Goal: Task Accomplishment & Management: Manage account settings

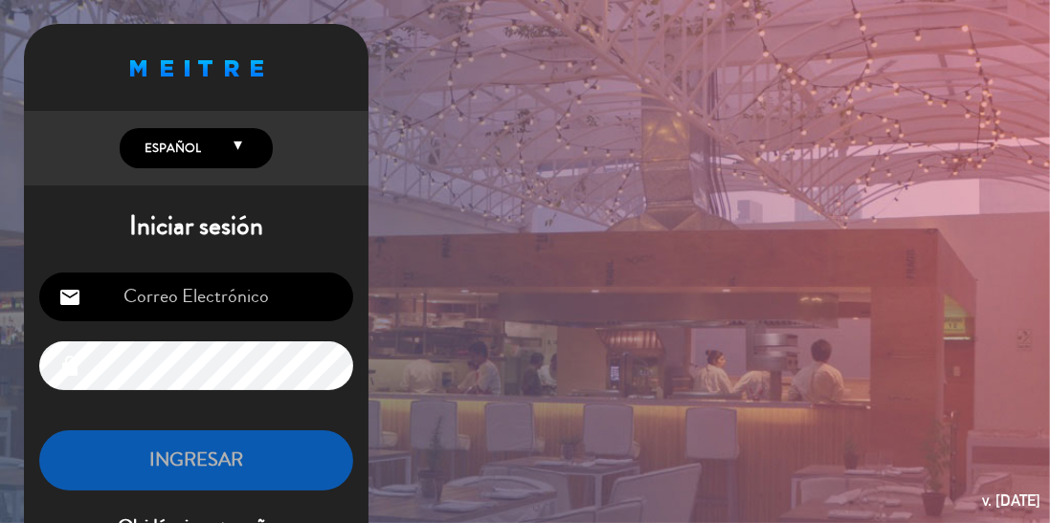
click at [278, 288] on input "email" at bounding box center [196, 297] width 314 height 49
type input "[EMAIL_ADDRESS][DOMAIN_NAME]"
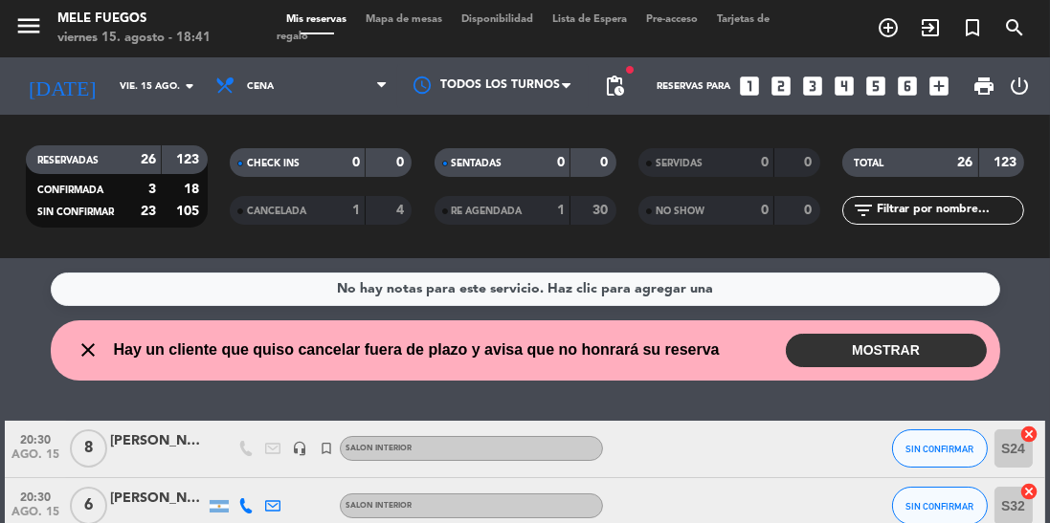
click at [953, 343] on button "MOSTRAR" at bounding box center [886, 350] width 201 height 33
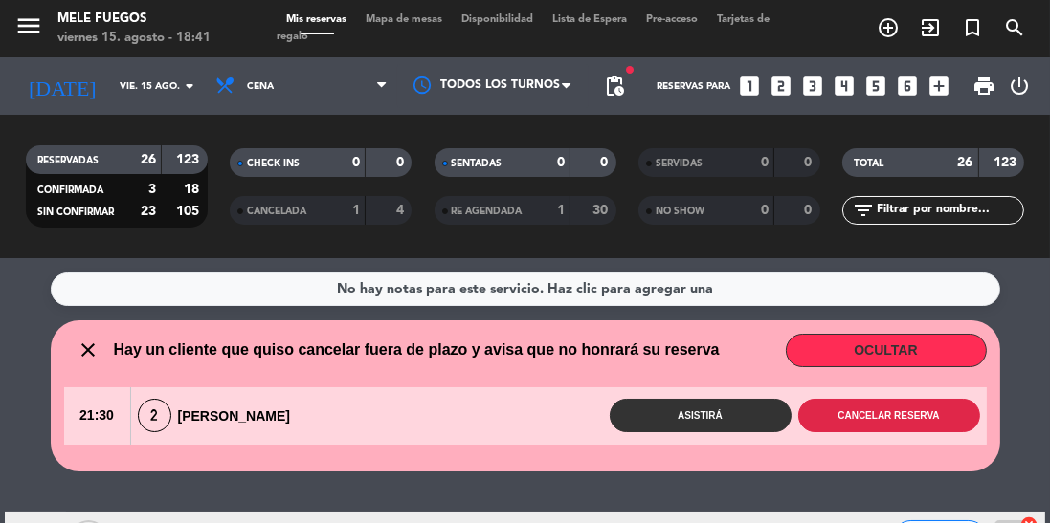
click at [945, 423] on button "Cancelar reserva" at bounding box center [889, 415] width 182 height 33
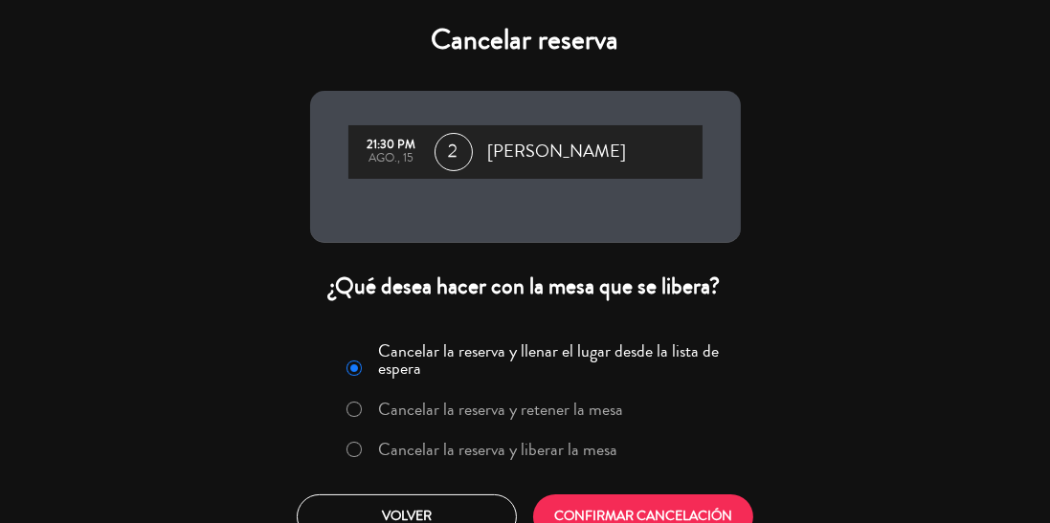
click at [583, 465] on label "Cancelar la reserva y liberar la mesa" at bounding box center [482, 450] width 291 height 34
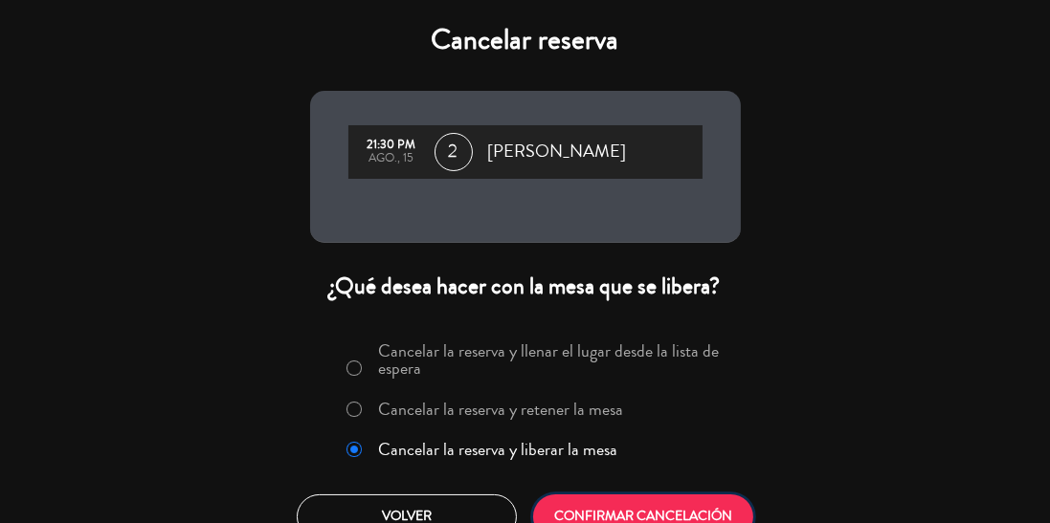
click at [728, 503] on button "CONFIRMAR CANCELACIÓN" at bounding box center [643, 517] width 220 height 45
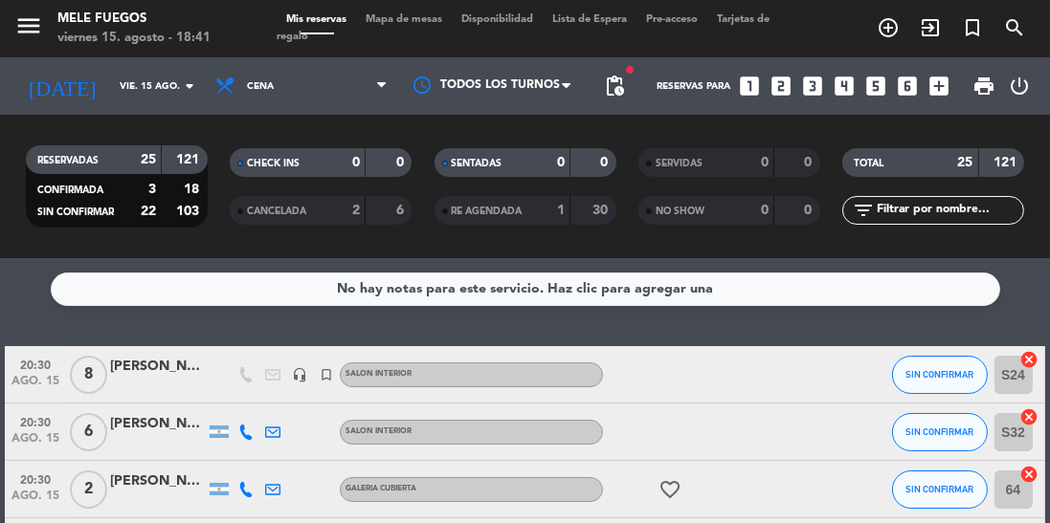
click at [428, 15] on span "Mapa de mesas" at bounding box center [404, 19] width 96 height 11
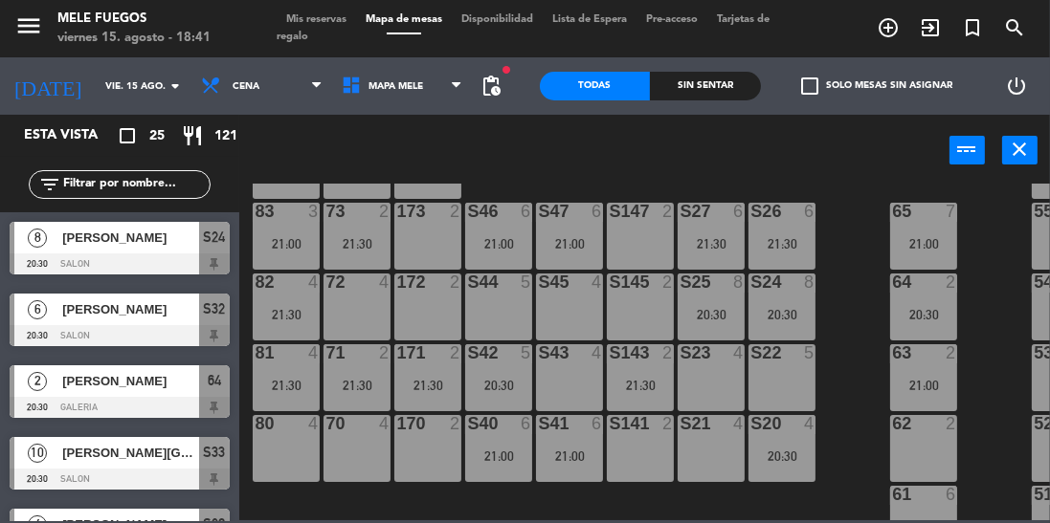
scroll to position [300, 0]
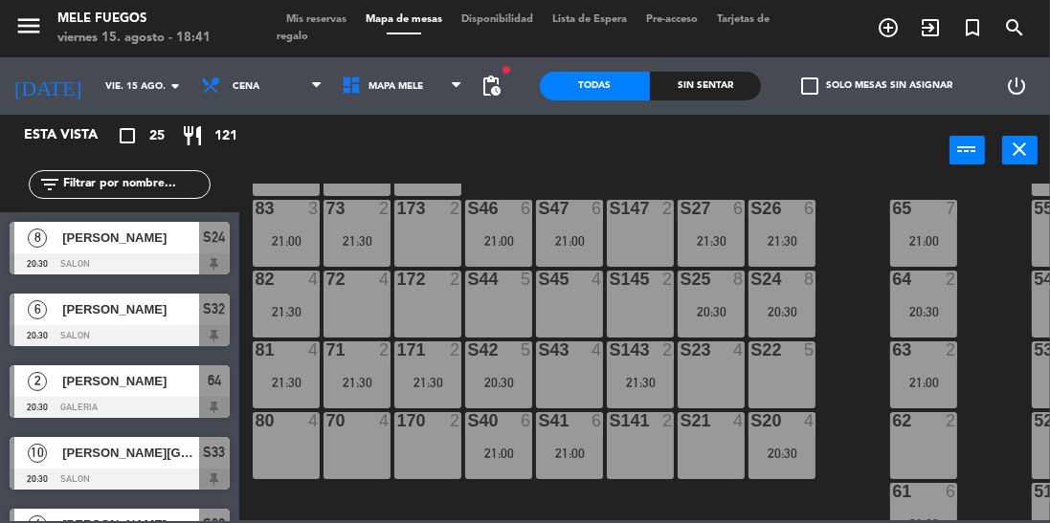
click at [342, 25] on div "Mis reservas Mapa de mesas Disponibilidad Lista de Espera Pre-acceso Tarjetas d…" at bounding box center [525, 28] width 497 height 34
click at [333, 23] on span "Mis reservas" at bounding box center [316, 19] width 79 height 11
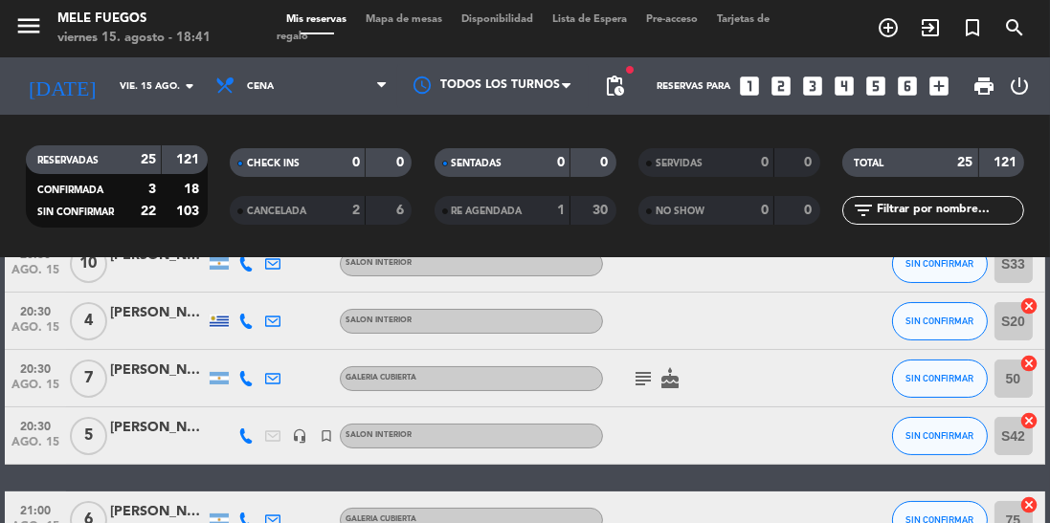
scroll to position [308, 0]
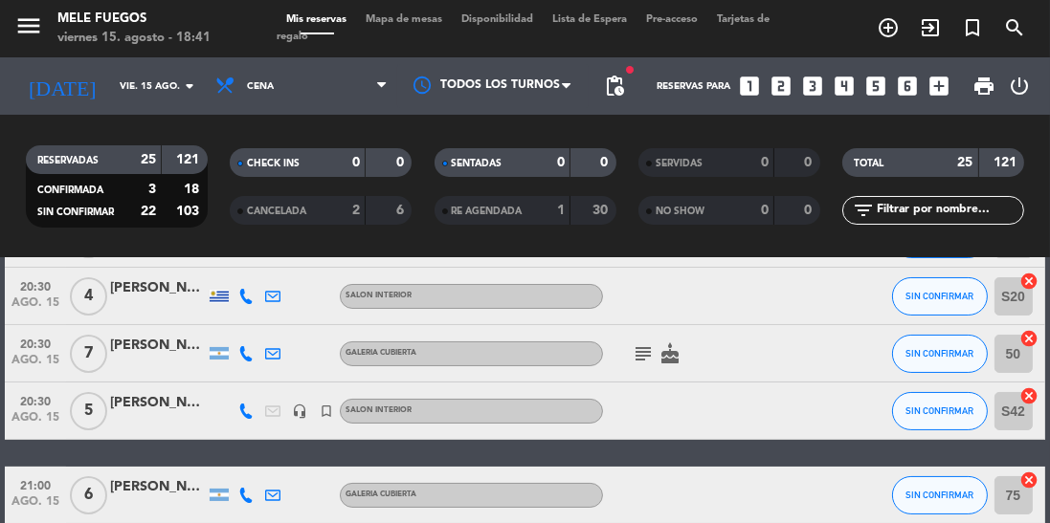
click at [633, 364] on icon "subject" at bounding box center [642, 354] width 23 height 23
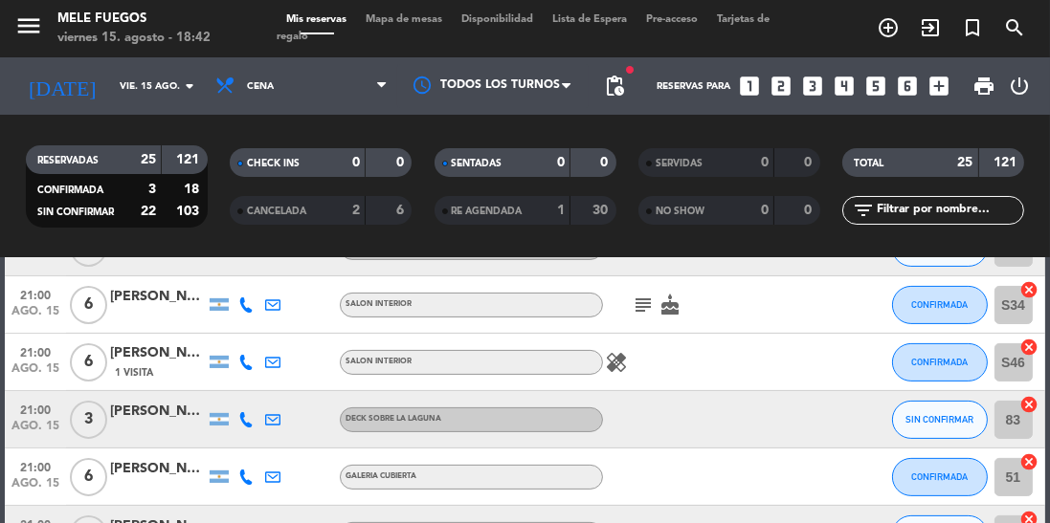
scroll to position [591, 0]
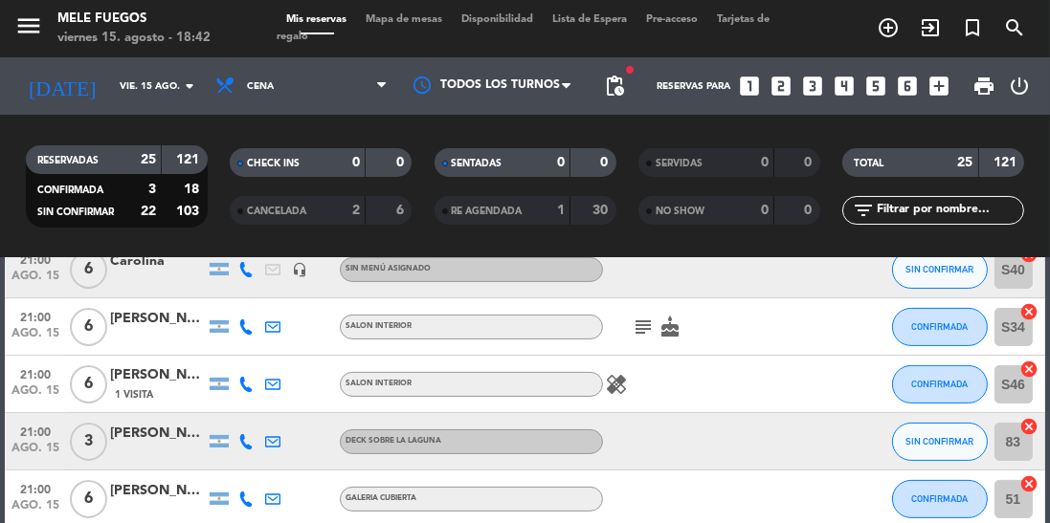
click at [645, 326] on icon "subject" at bounding box center [642, 327] width 23 height 23
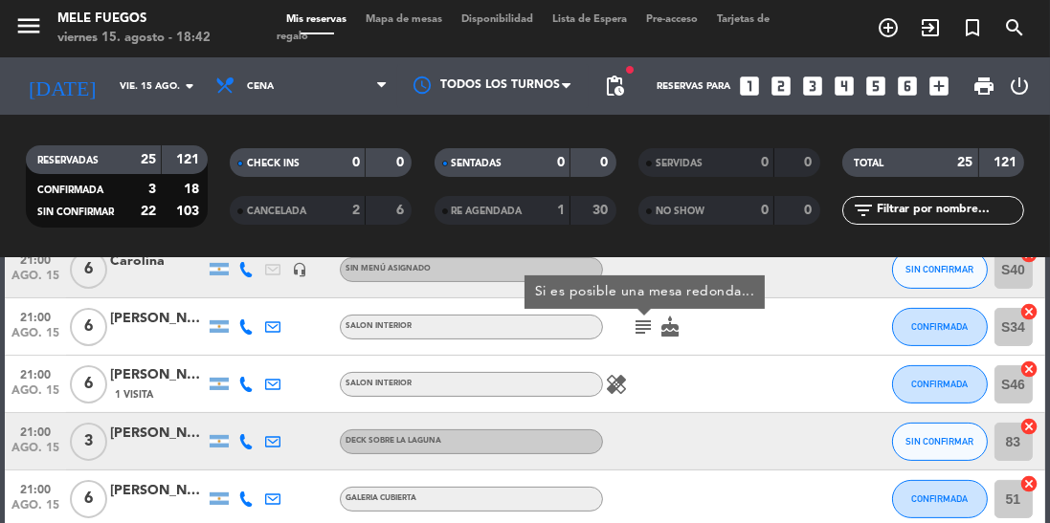
click at [810, 387] on div at bounding box center [790, 384] width 52 height 56
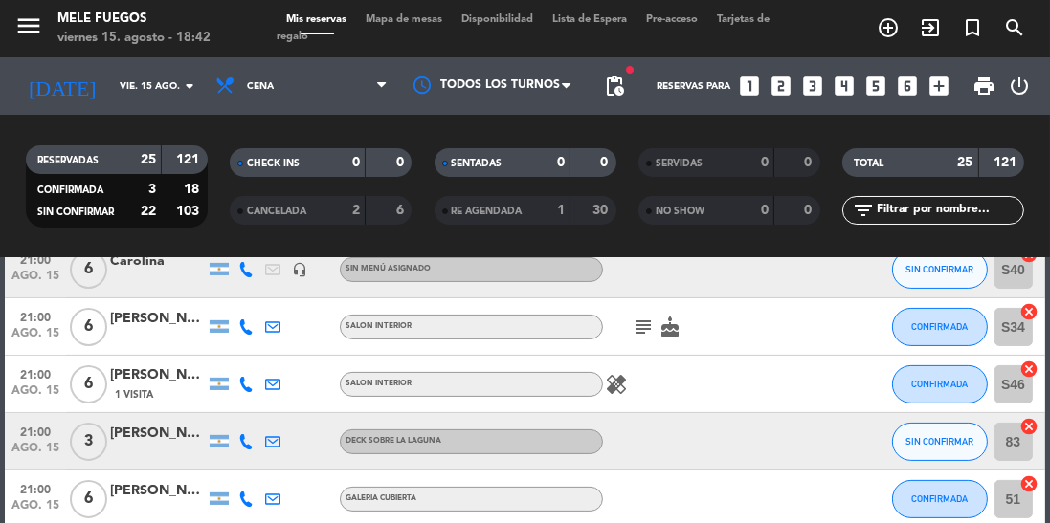
scroll to position [596, 0]
